Goal: Information Seeking & Learning: Learn about a topic

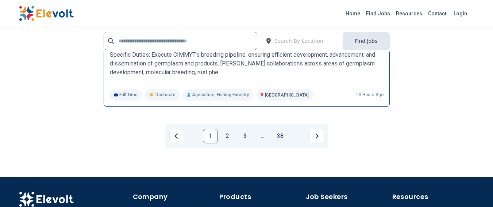
scroll to position [1752, 0]
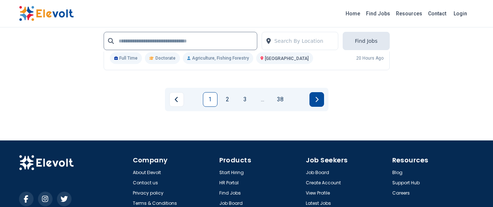
click at [320, 100] on button "Next page" at bounding box center [317, 99] width 15 height 15
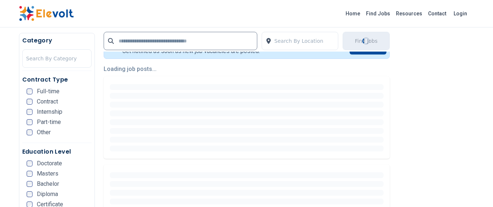
scroll to position [183, 0]
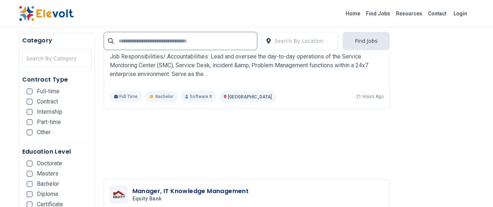
scroll to position [548, 0]
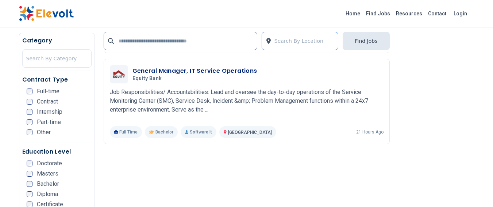
click at [303, 40] on div at bounding box center [305, 41] width 60 height 15
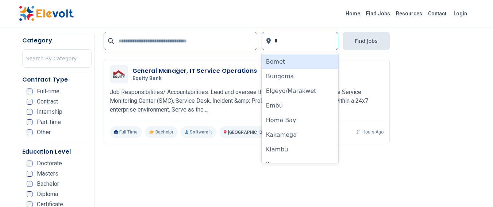
type input "**"
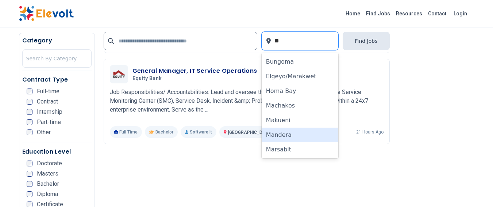
click at [295, 131] on div "Mandera" at bounding box center [300, 134] width 77 height 15
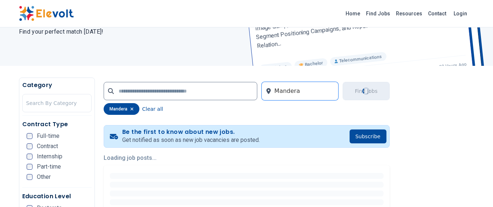
scroll to position [183, 0]
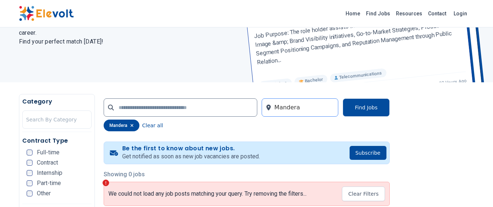
click at [314, 110] on div at bounding box center [305, 107] width 60 height 15
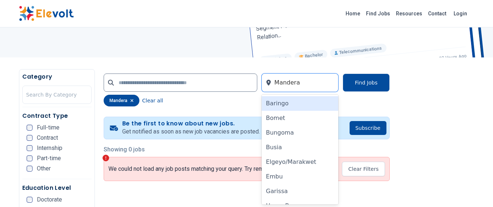
scroll to position [98, 0]
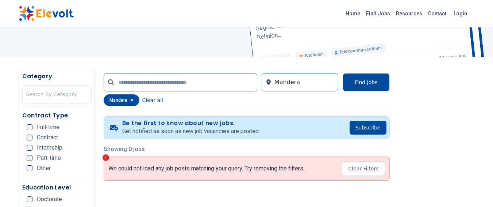
click at [303, 83] on div at bounding box center [305, 82] width 60 height 15
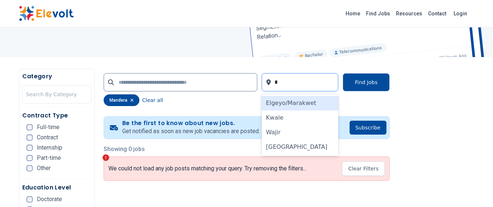
type input "**"
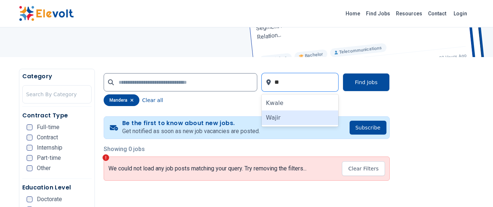
click at [297, 121] on div "Wajir" at bounding box center [300, 117] width 77 height 15
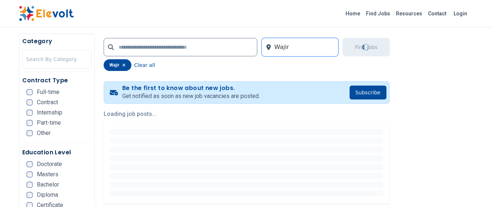
scroll to position [146, 0]
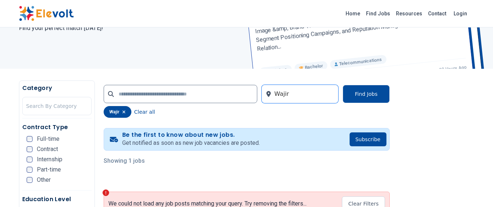
scroll to position [183, 0]
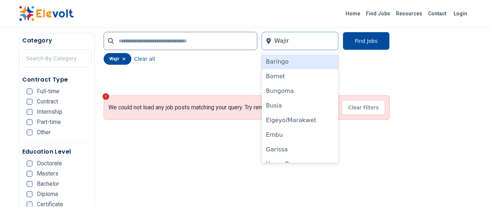
click at [296, 44] on div at bounding box center [305, 41] width 60 height 15
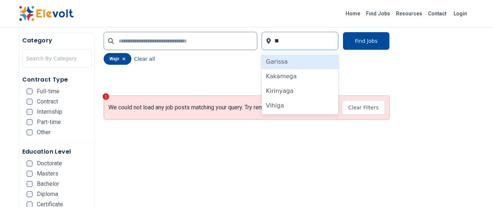
type input "***"
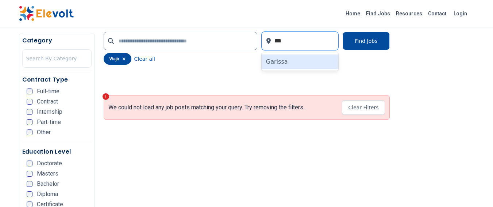
click at [292, 62] on div "Garissa" at bounding box center [300, 61] width 77 height 15
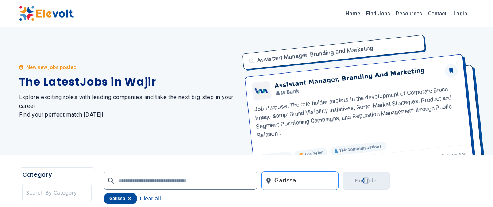
scroll to position [219, 0]
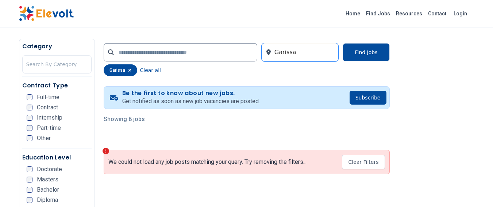
scroll to position [146, 0]
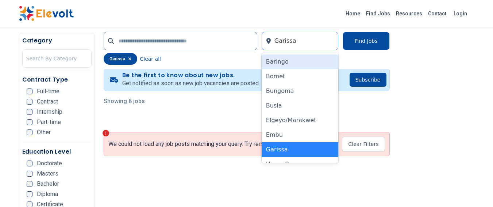
click at [302, 39] on div at bounding box center [305, 41] width 60 height 15
click at [143, 58] on button "Clear all" at bounding box center [150, 59] width 21 height 12
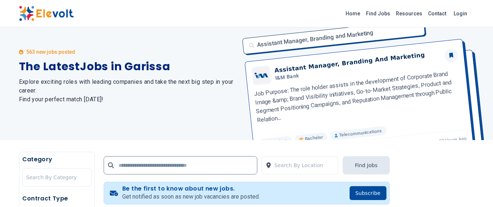
scroll to position [0, 0]
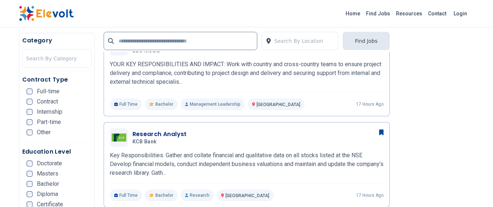
scroll to position [402, 0]
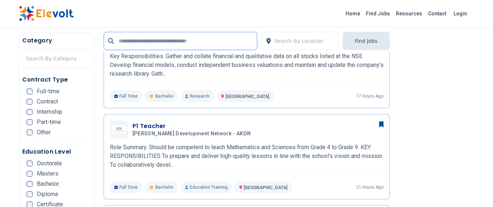
click at [149, 41] on input "text" at bounding box center [181, 41] width 154 height 18
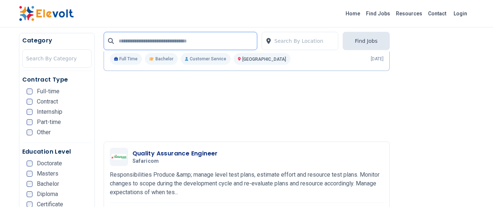
scroll to position [876, 0]
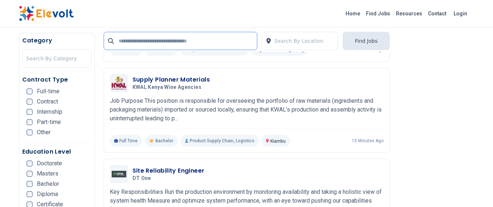
click at [192, 35] on input "text" at bounding box center [181, 41] width 154 height 18
click at [183, 39] on input "text" at bounding box center [181, 41] width 154 height 18
click at [38, 97] on ul "Full-time Contract Internship Part-time Other" at bounding box center [59, 113] width 65 height 51
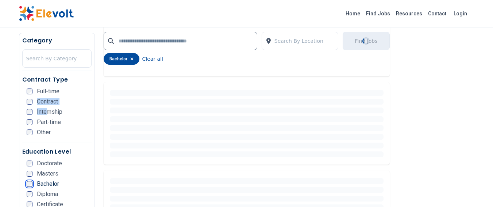
scroll to position [0, 0]
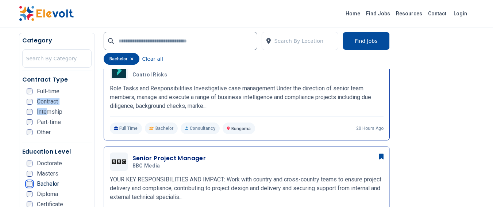
scroll to position [256, 0]
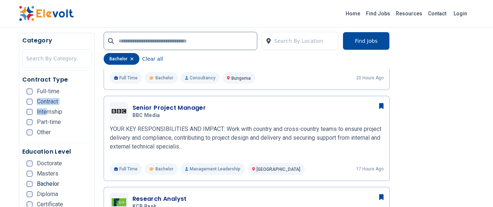
click at [71, 123] on li "Part-time" at bounding box center [59, 122] width 65 height 6
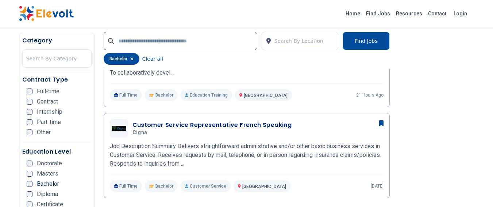
click at [69, 114] on li "Internship" at bounding box center [59, 112] width 65 height 6
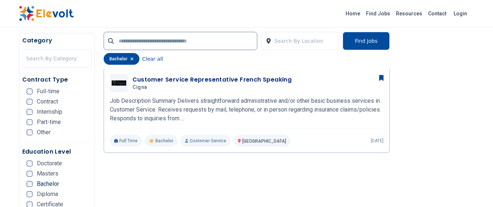
scroll to position [657, 0]
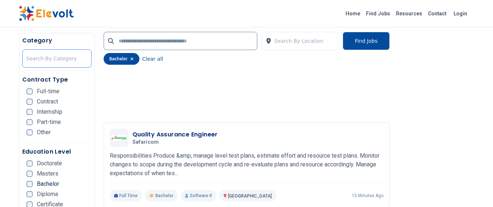
click at [81, 62] on div at bounding box center [56, 58] width 61 height 15
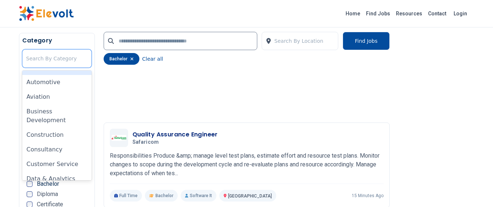
scroll to position [0, 0]
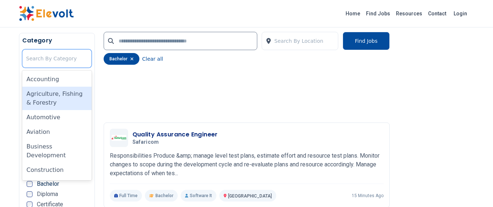
click at [206, 9] on div "Home Find Jobs Resources Contact Login" at bounding box center [246, 13] width 467 height 15
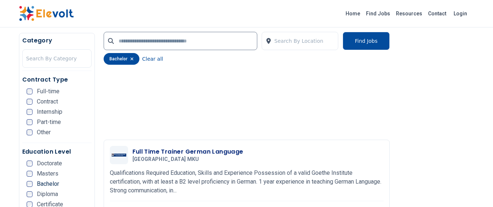
scroll to position [1168, 0]
